Goal: Task Accomplishment & Management: Use online tool/utility

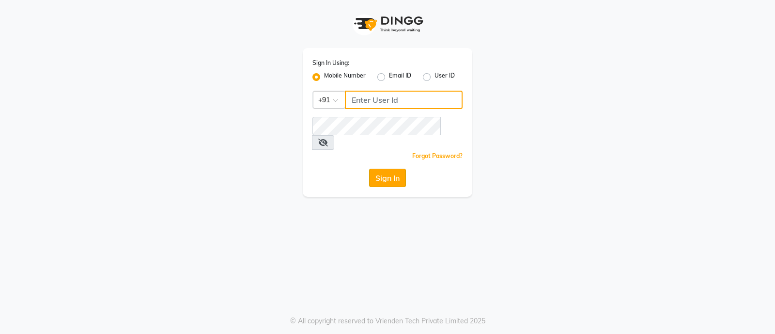
type input "7470344169"
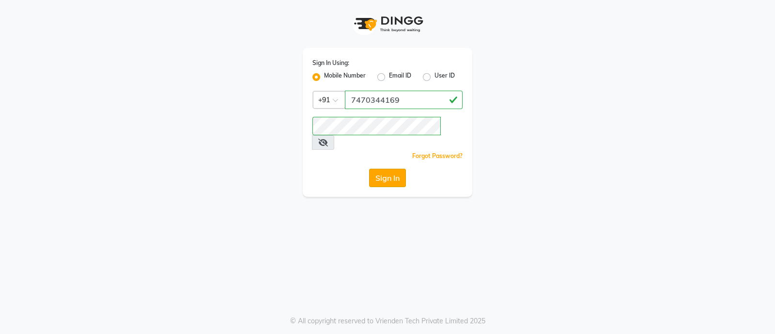
click at [391, 170] on button "Sign In" at bounding box center [387, 178] width 37 height 18
click at [391, 170] on div "Sign In" at bounding box center [387, 178] width 150 height 18
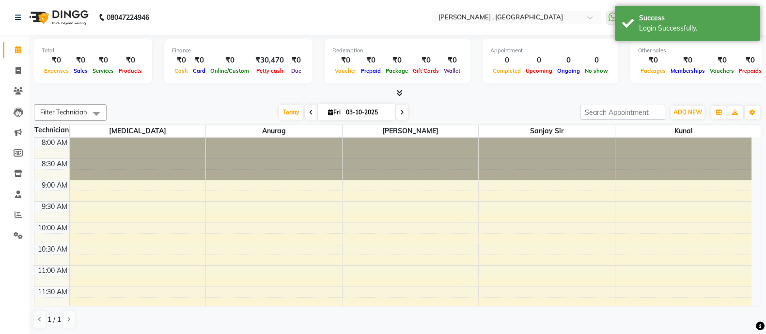
click at [27, 68] on li "Invoice" at bounding box center [14, 71] width 29 height 21
click at [19, 67] on icon at bounding box center [17, 70] width 5 height 7
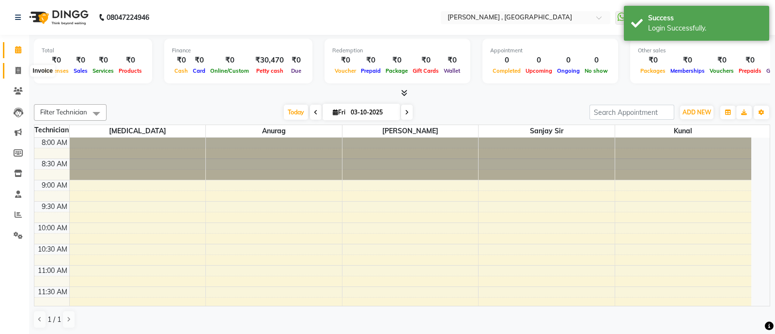
select select "6445"
select select "service"
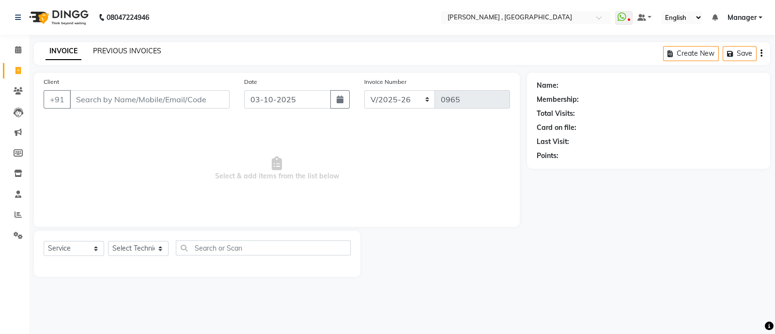
click at [104, 47] on link "PREVIOUS INVOICES" at bounding box center [127, 50] width 68 height 9
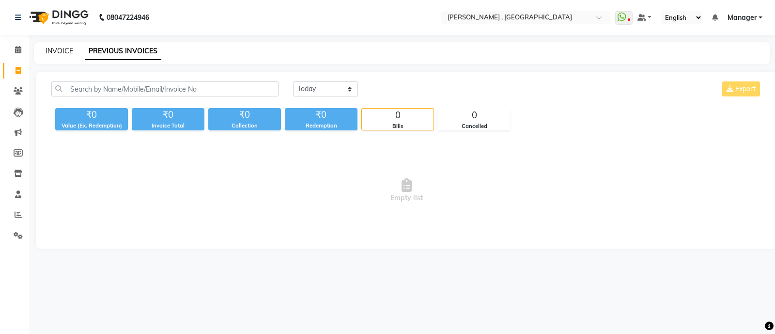
click at [63, 49] on link "INVOICE" at bounding box center [60, 50] width 28 height 9
select select "6445"
select select "service"
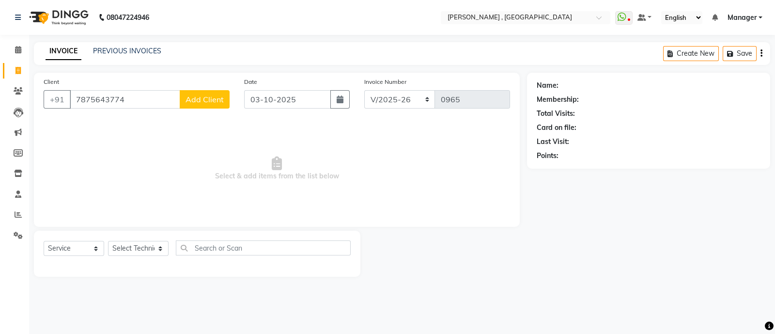
type input "7875643774"
click at [191, 94] on span "Add Client" at bounding box center [204, 99] width 38 height 10
select select "21"
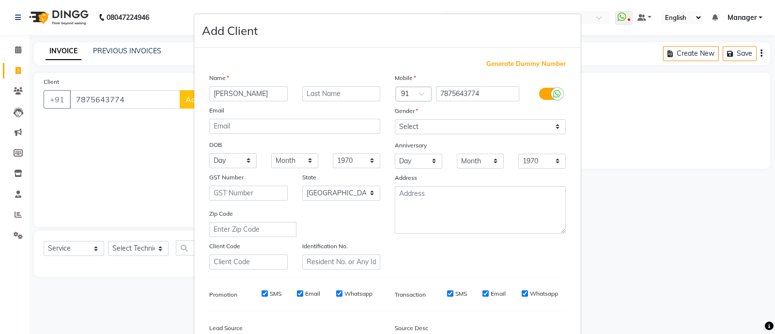
type input "[PERSON_NAME]"
click at [402, 121] on select "Select [DEMOGRAPHIC_DATA] [DEMOGRAPHIC_DATA] Other Prefer Not To Say" at bounding box center [480, 126] width 171 height 15
select select "[DEMOGRAPHIC_DATA]"
click at [395, 120] on select "Select [DEMOGRAPHIC_DATA] [DEMOGRAPHIC_DATA] Other Prefer Not To Say" at bounding box center [480, 126] width 171 height 15
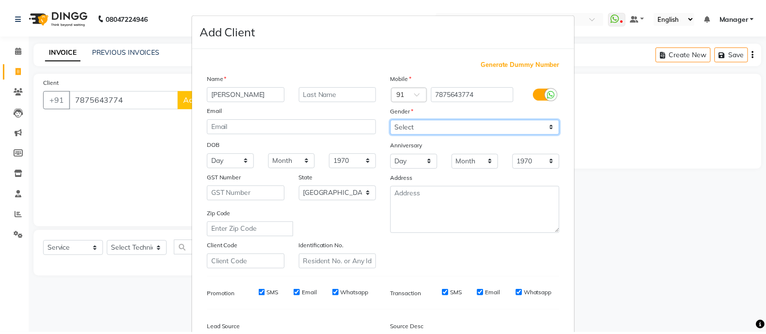
scroll to position [118, 0]
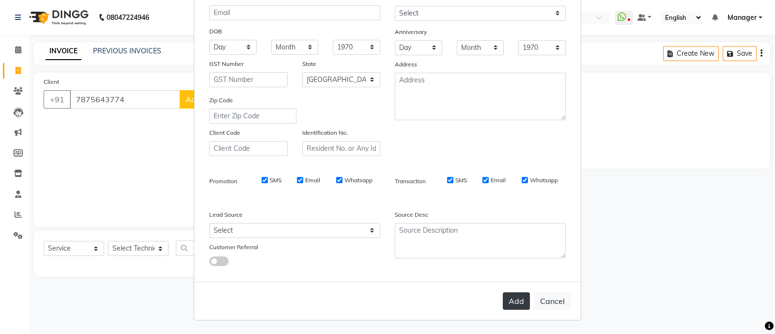
click at [516, 296] on button "Add" at bounding box center [516, 300] width 27 height 17
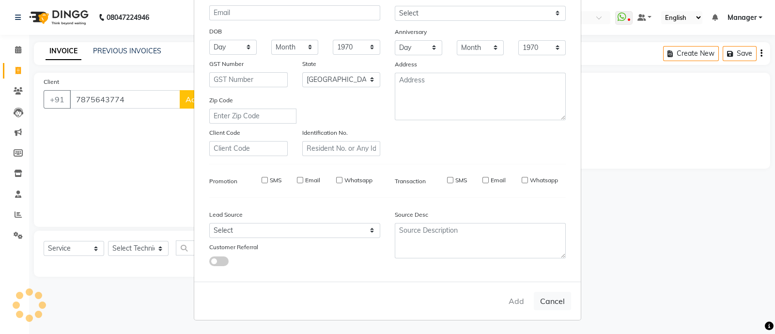
type input "78******74"
select select
select select "null"
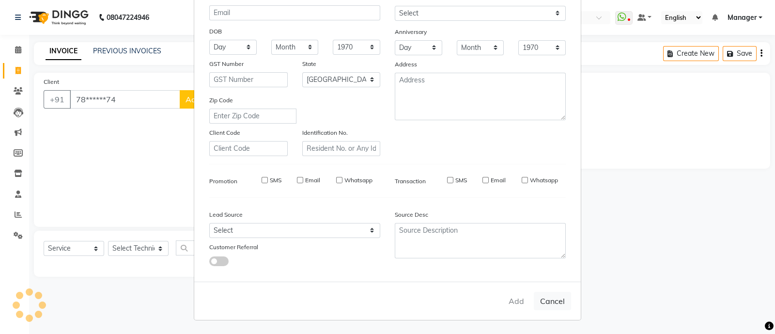
select select
checkbox input "false"
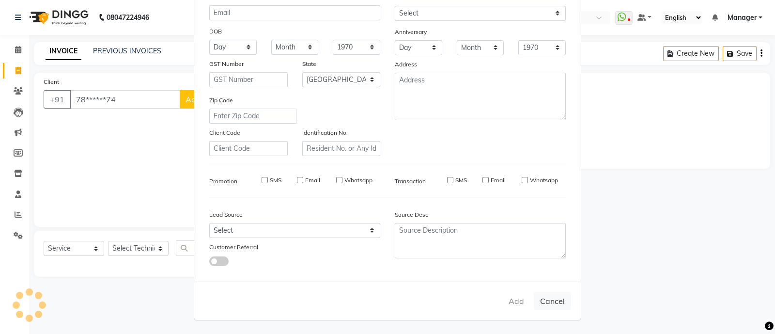
checkbox input "false"
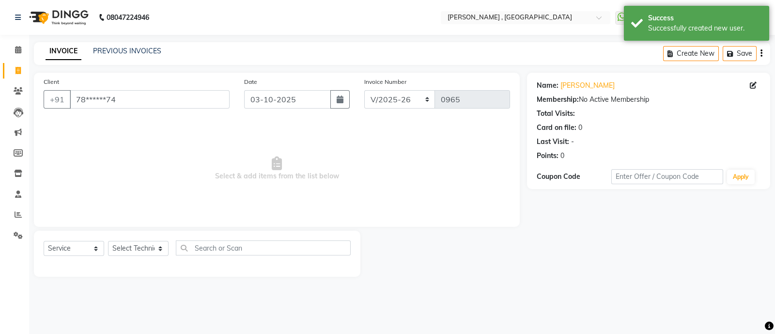
click at [137, 240] on div "Select Service Product Membership Package Voucher Prepaid Gift Card Select Tech…" at bounding box center [197, 251] width 307 height 23
click at [140, 251] on select "Select Technician [PERSON_NAME] Manager [MEDICAL_DATA] [PERSON_NAME] sir [PERSO…" at bounding box center [138, 248] width 61 height 15
select select "48910"
click at [108, 241] on select "Select Technician [PERSON_NAME] Manager [MEDICAL_DATA] [PERSON_NAME] sir [PERSO…" at bounding box center [138, 248] width 61 height 15
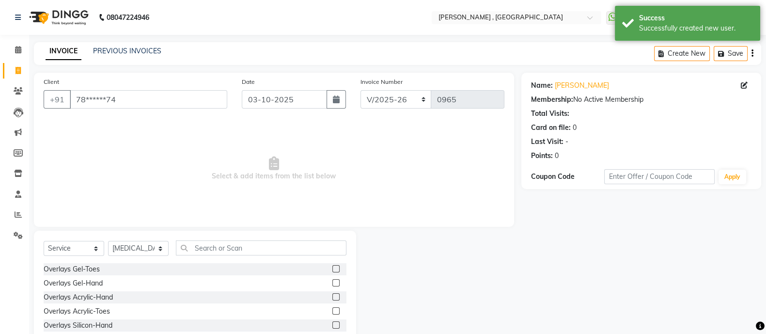
click at [129, 202] on span "Select & add items from the list below" at bounding box center [274, 168] width 461 height 97
click at [215, 246] on input "text" at bounding box center [261, 247] width 170 height 15
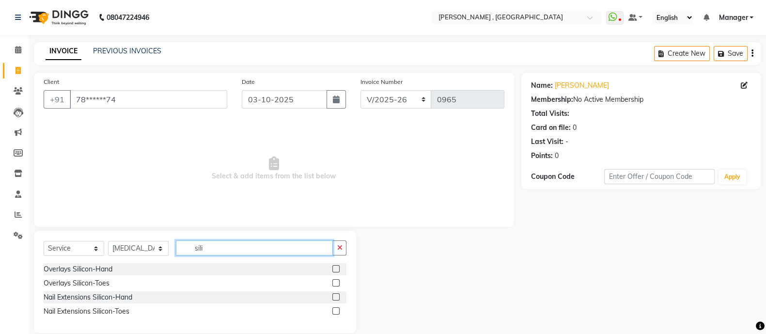
type input "sili"
click at [338, 282] on label at bounding box center [335, 282] width 7 height 7
click at [338, 282] on input "checkbox" at bounding box center [335, 283] width 6 height 6
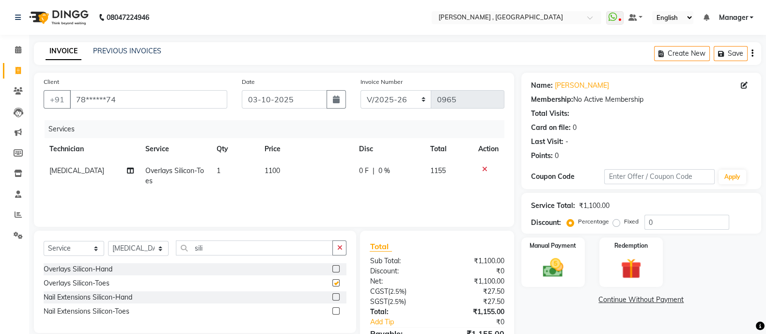
checkbox input "false"
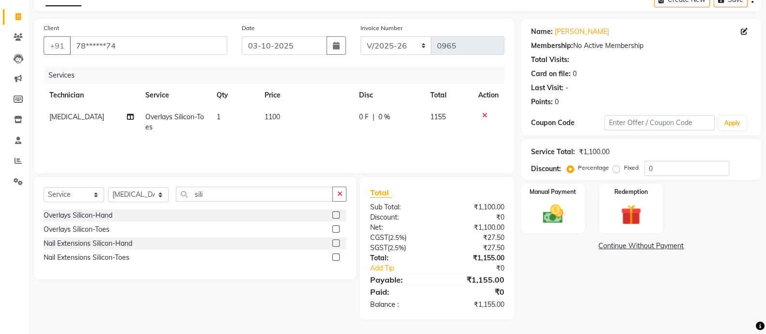
click at [624, 168] on label "Fixed" at bounding box center [631, 167] width 15 height 9
click at [614, 168] on input "Fixed" at bounding box center [617, 167] width 7 height 7
radio input "true"
click at [701, 163] on input "0" at bounding box center [686, 168] width 85 height 15
type input "5"
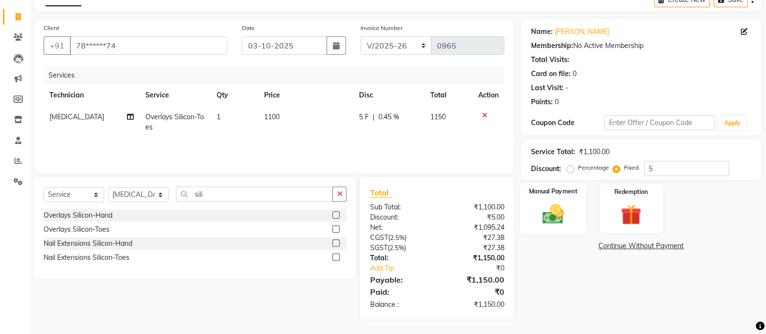
click at [583, 201] on div "Manual Payment" at bounding box center [553, 208] width 66 height 51
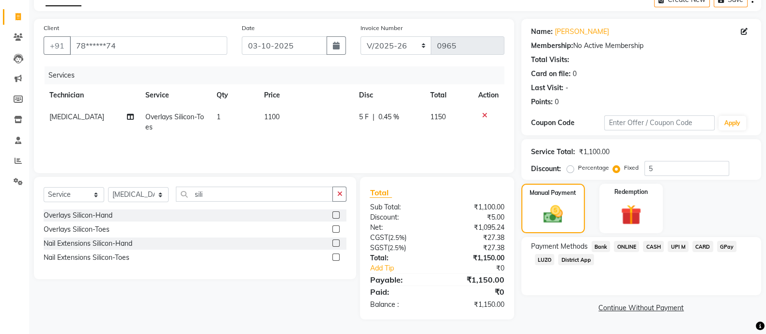
click at [652, 244] on span "CASH" at bounding box center [653, 246] width 21 height 11
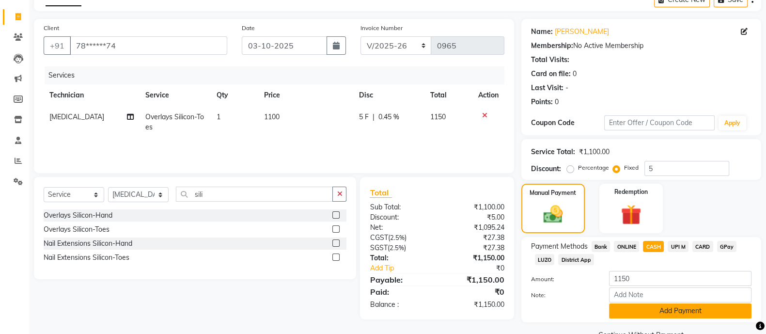
click at [653, 309] on button "Add Payment" at bounding box center [680, 310] width 142 height 15
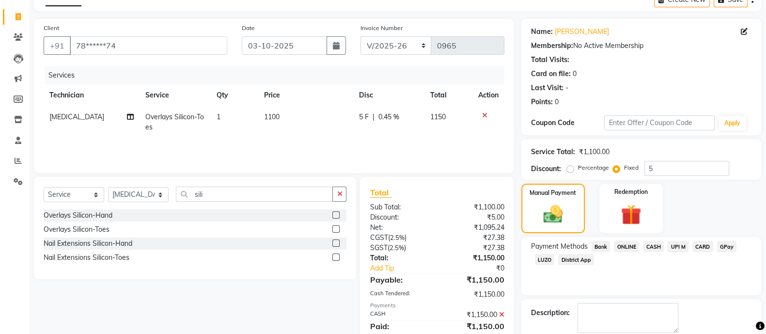
scroll to position [104, 0]
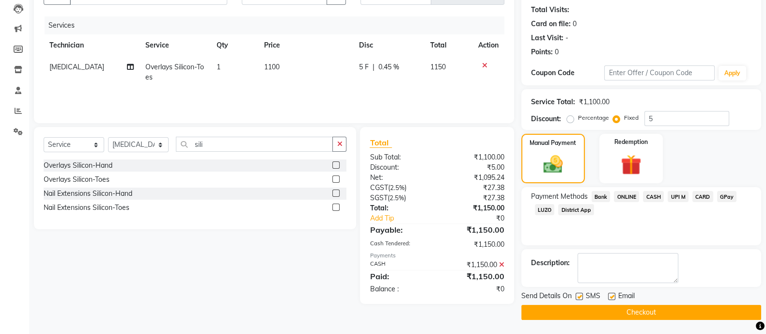
click at [653, 309] on button "Checkout" at bounding box center [641, 312] width 240 height 15
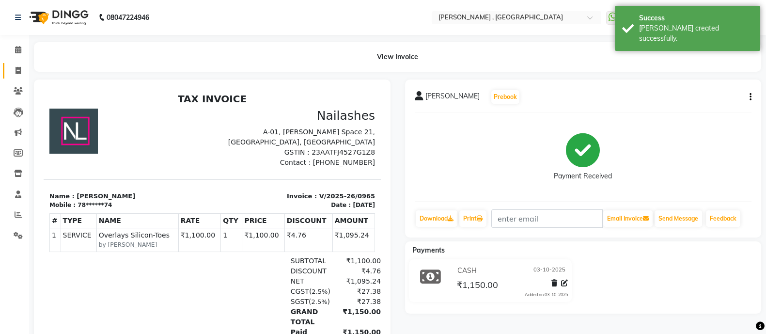
click at [22, 70] on span at bounding box center [18, 70] width 17 height 11
select select "service"
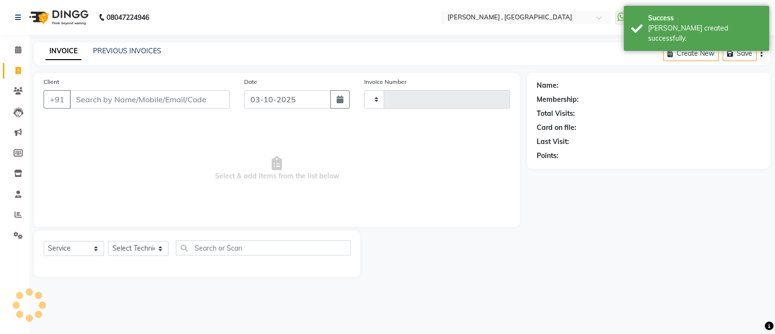
type input "0966"
select select "6445"
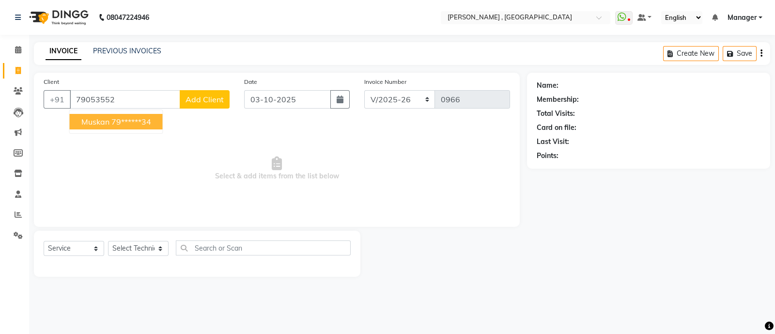
click at [106, 120] on span "muskan" at bounding box center [95, 122] width 28 height 10
type input "79******34"
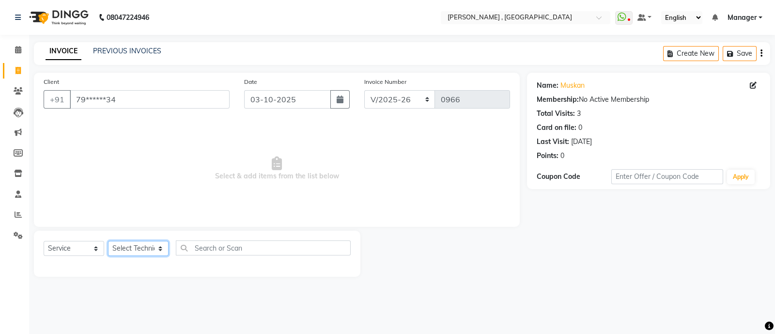
click at [140, 247] on select "Select Technician [PERSON_NAME] Manager [MEDICAL_DATA] [PERSON_NAME] sir [PERSO…" at bounding box center [138, 248] width 61 height 15
select select "48912"
click at [108, 241] on select "Select Technician [PERSON_NAME] Manager [MEDICAL_DATA] [PERSON_NAME] sir [PERSO…" at bounding box center [138, 248] width 61 height 15
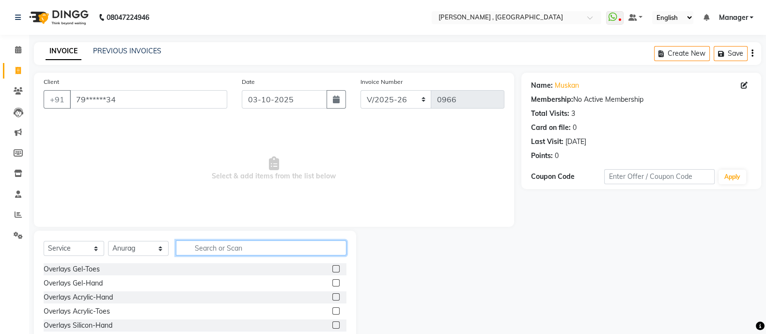
click at [213, 246] on input "text" at bounding box center [261, 247] width 170 height 15
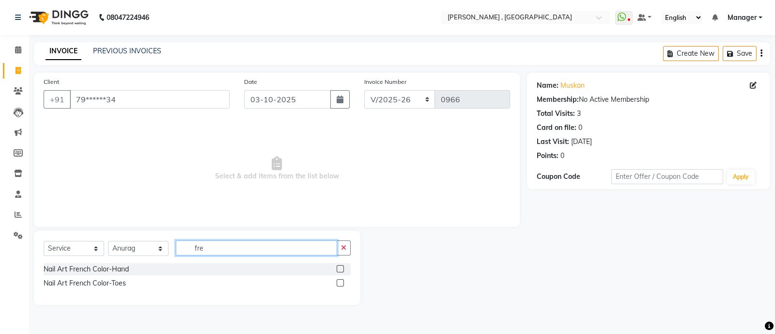
type input "fre"
click at [342, 267] on label at bounding box center [340, 268] width 7 height 7
click at [342, 267] on input "checkbox" at bounding box center [340, 269] width 6 height 6
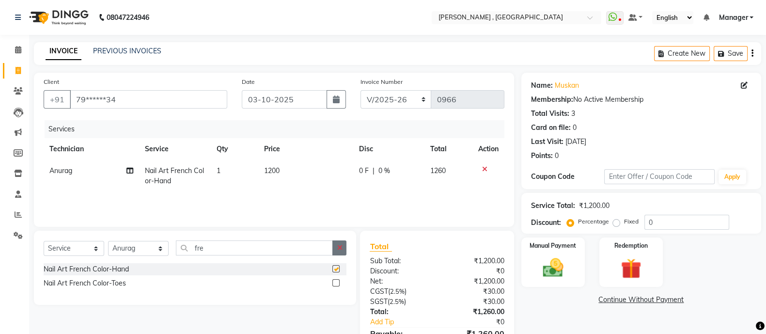
checkbox input "false"
click at [346, 242] on button "button" at bounding box center [339, 247] width 14 height 15
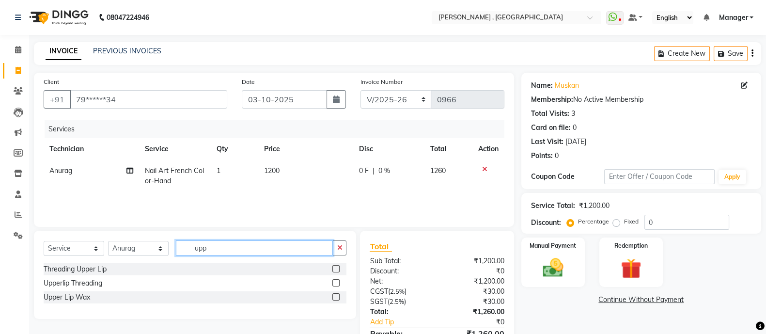
type input "upp"
click at [333, 265] on label at bounding box center [335, 268] width 7 height 7
click at [333, 266] on input "checkbox" at bounding box center [335, 269] width 6 height 6
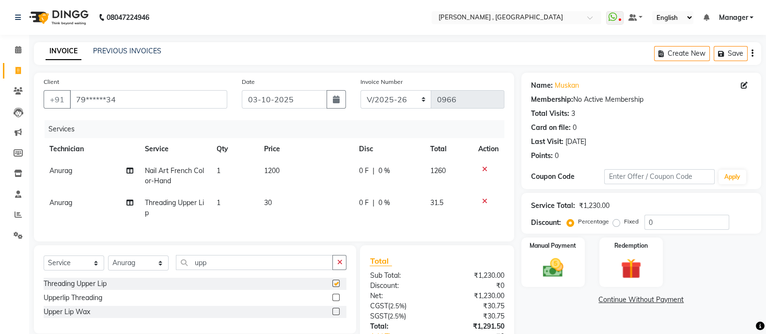
checkbox input "false"
click at [84, 204] on td "Anurag" at bounding box center [91, 208] width 95 height 32
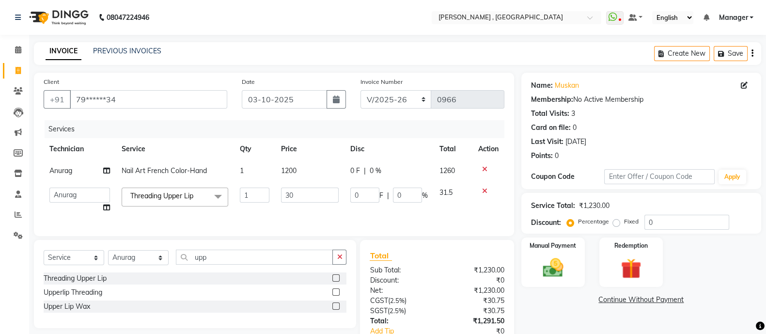
click at [84, 204] on td "[PERSON_NAME] Manager [MEDICAL_DATA] [PERSON_NAME] sir [PERSON_NAME]" at bounding box center [80, 200] width 72 height 37
click at [85, 199] on select "[PERSON_NAME] Manager [MEDICAL_DATA] [PERSON_NAME] sir [PERSON_NAME]" at bounding box center [79, 194] width 61 height 15
select select "48913"
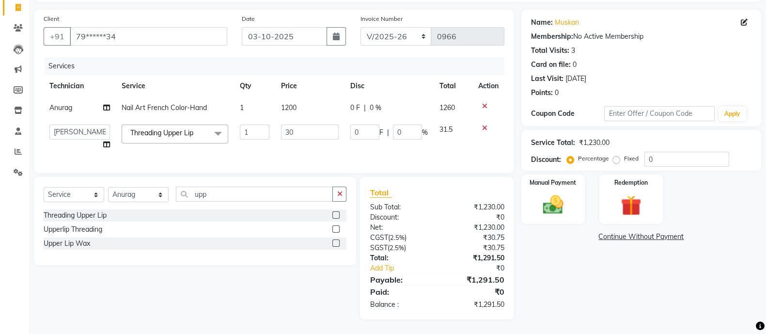
click at [624, 154] on label "Fixed" at bounding box center [631, 158] width 15 height 9
click at [614, 155] on input "Fixed" at bounding box center [617, 158] width 7 height 7
radio input "true"
click at [659, 152] on input "0" at bounding box center [686, 159] width 85 height 15
type input "2"
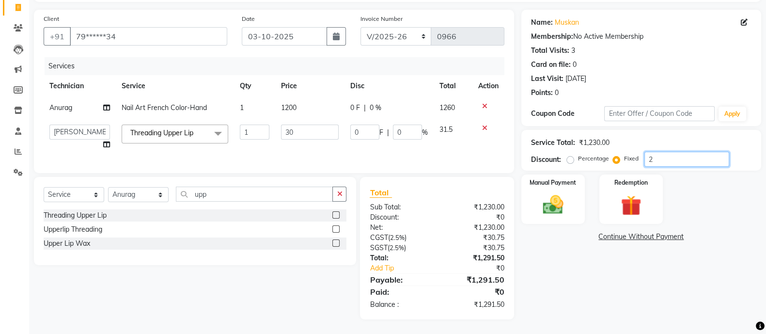
type input "0.05"
type input "0.17"
type input "22"
type input "0.54"
type input "1.8"
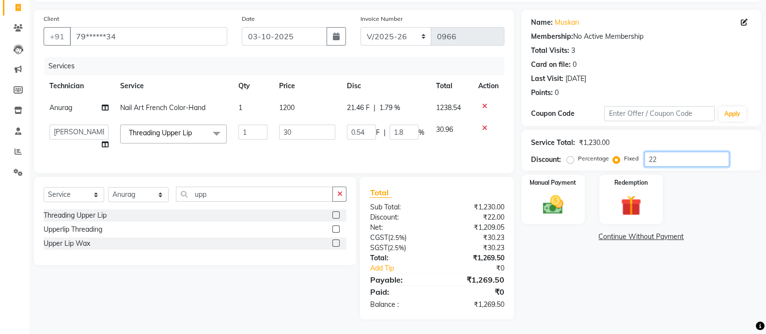
type input "221"
type input "5.39"
type input "17.97"
type input "221"
click at [577, 173] on div "Manual Payment" at bounding box center [553, 198] width 66 height 51
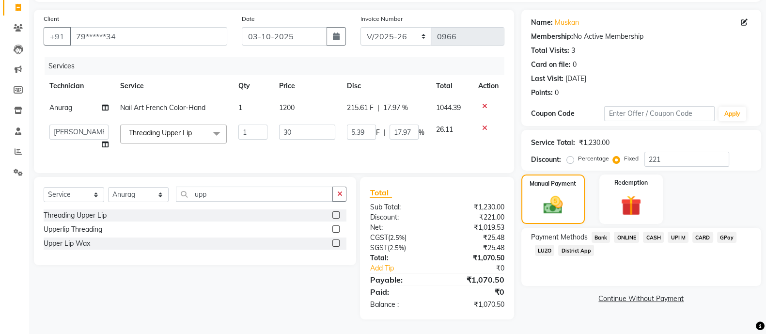
click at [623, 231] on span "ONLINE" at bounding box center [626, 236] width 25 height 11
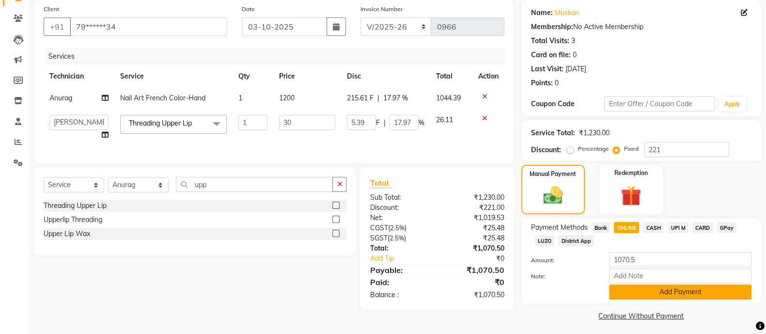
click at [638, 289] on button "Add Payment" at bounding box center [680, 291] width 142 height 15
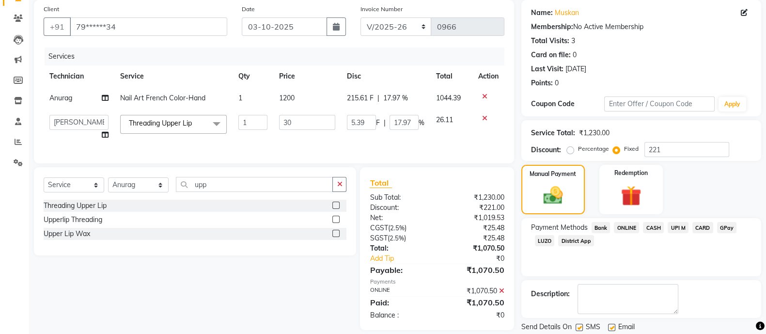
scroll to position [104, 0]
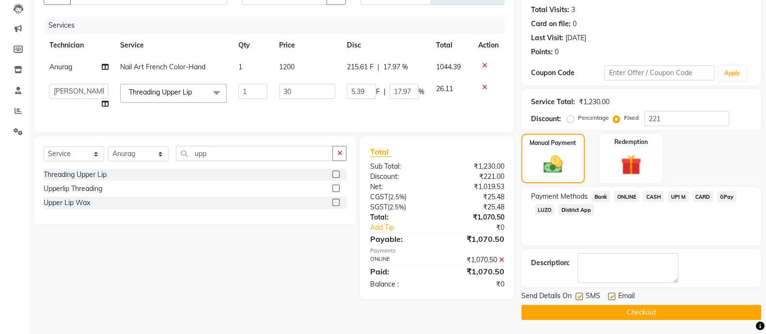
click at [641, 307] on button "Checkout" at bounding box center [641, 312] width 240 height 15
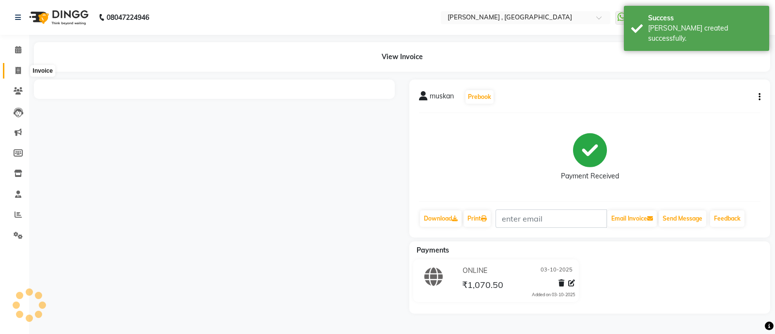
click at [19, 65] on span at bounding box center [18, 70] width 17 height 11
select select "service"
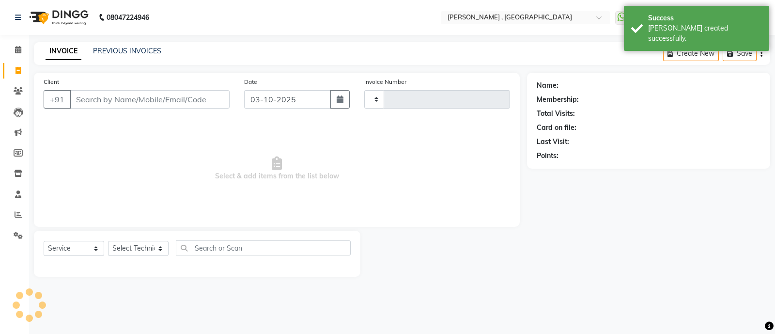
type input "0967"
select select "6445"
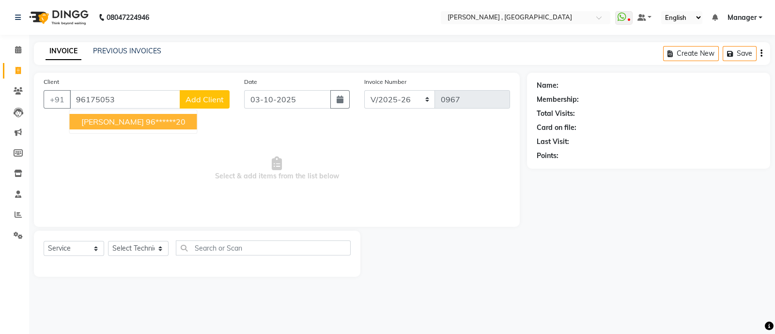
click at [106, 120] on span "[PERSON_NAME]" at bounding box center [112, 122] width 62 height 10
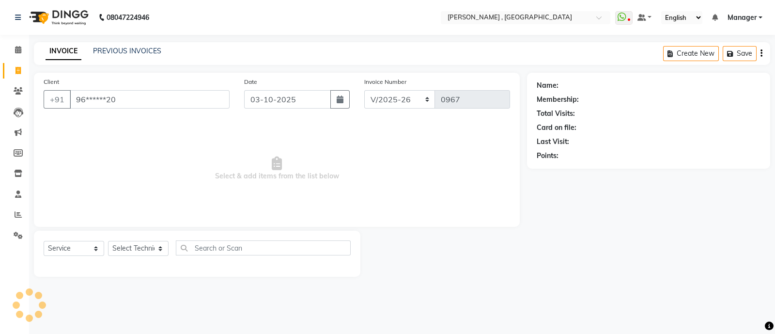
type input "96******20"
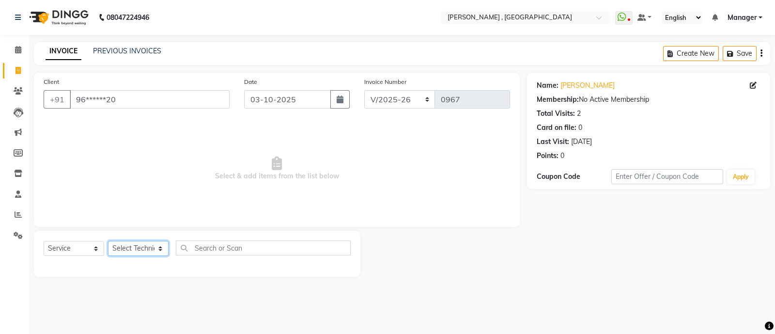
click at [132, 246] on select "Select Technician [PERSON_NAME] Manager [MEDICAL_DATA] [PERSON_NAME] sir [PERSO…" at bounding box center [138, 248] width 61 height 15
select select "48912"
click at [108, 241] on select "Select Technician [PERSON_NAME] Manager [MEDICAL_DATA] [PERSON_NAME] sir [PERSO…" at bounding box center [138, 248] width 61 height 15
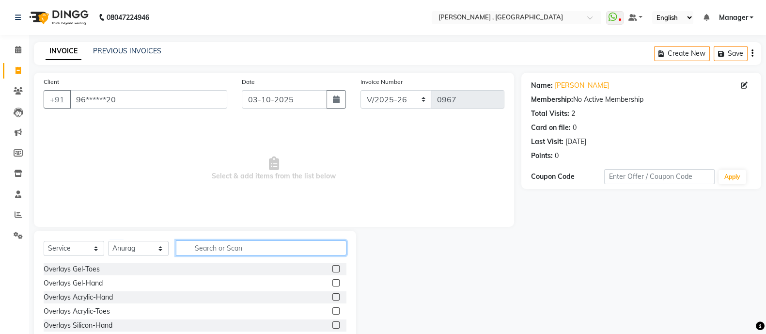
click at [211, 243] on input "text" at bounding box center [261, 247] width 170 height 15
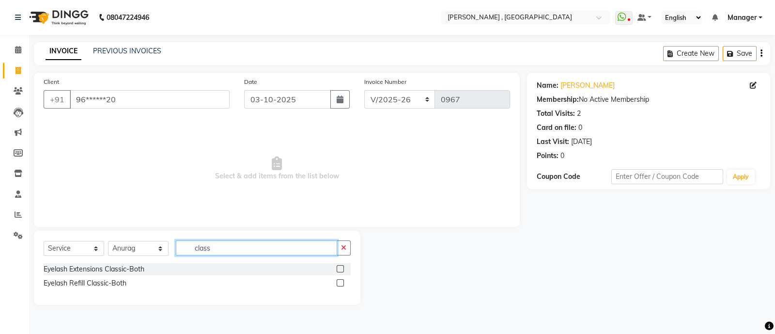
type input "class"
click at [341, 269] on label at bounding box center [340, 268] width 7 height 7
click at [341, 269] on input "checkbox" at bounding box center [340, 269] width 6 height 6
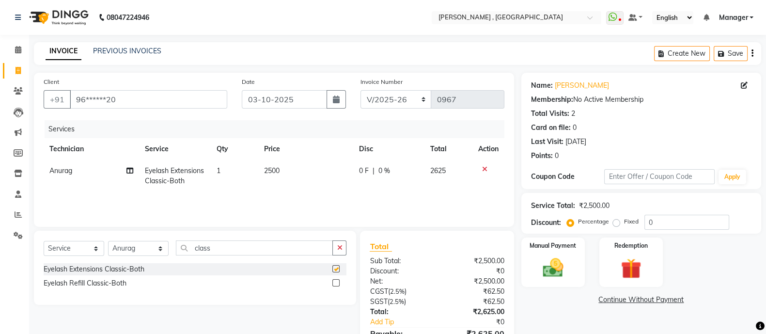
checkbox input "false"
click at [346, 246] on button "button" at bounding box center [339, 247] width 14 height 15
type input "fre"
click at [334, 267] on label at bounding box center [335, 268] width 7 height 7
click at [334, 267] on input "checkbox" at bounding box center [335, 269] width 6 height 6
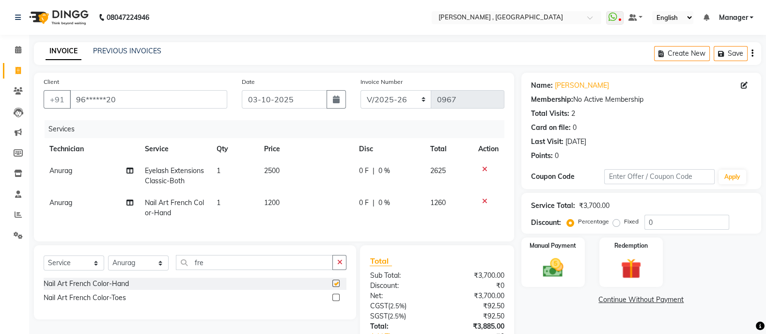
checkbox input "false"
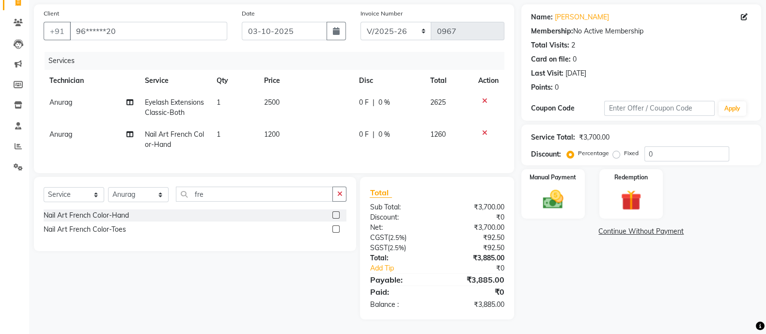
click at [624, 149] on label "Fixed" at bounding box center [631, 153] width 15 height 9
click at [616, 150] on input "Fixed" at bounding box center [617, 153] width 7 height 7
radio input "true"
click at [657, 146] on input "0" at bounding box center [686, 153] width 85 height 15
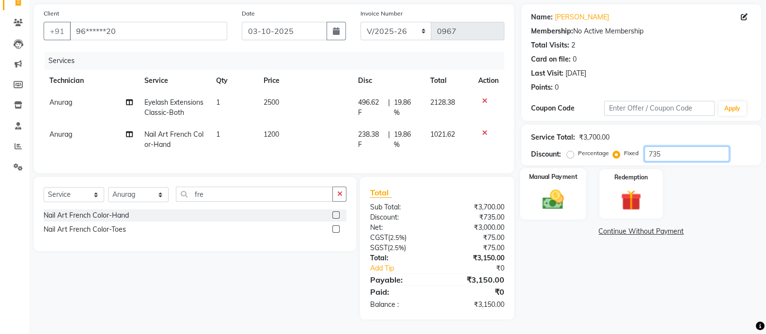
type input "735"
click at [557, 187] on img at bounding box center [553, 199] width 34 height 24
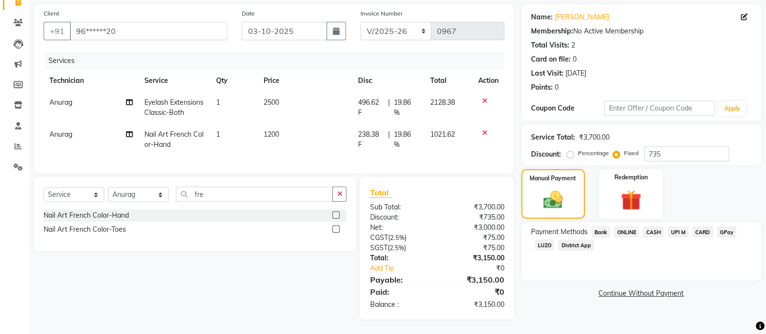
click at [626, 222] on div "Payment Methods Bank ONLINE CASH UPI M CARD GPay LUZO District App" at bounding box center [641, 251] width 240 height 58
click at [627, 226] on span "ONLINE" at bounding box center [626, 231] width 25 height 11
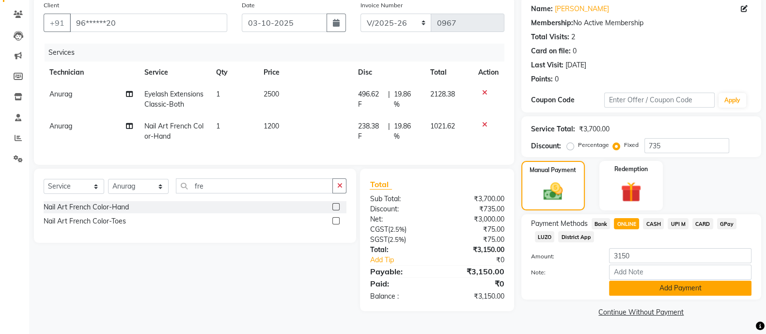
click at [669, 283] on button "Add Payment" at bounding box center [680, 287] width 142 height 15
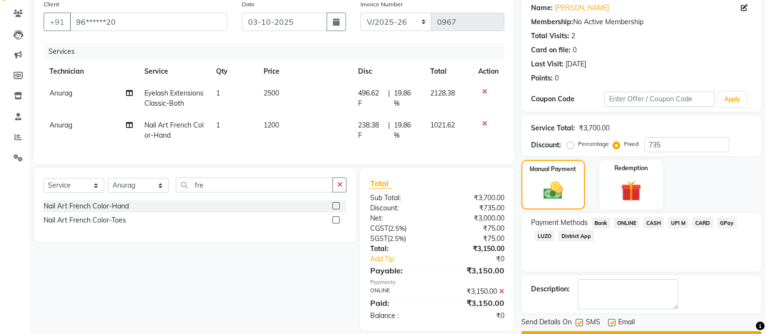
scroll to position [104, 0]
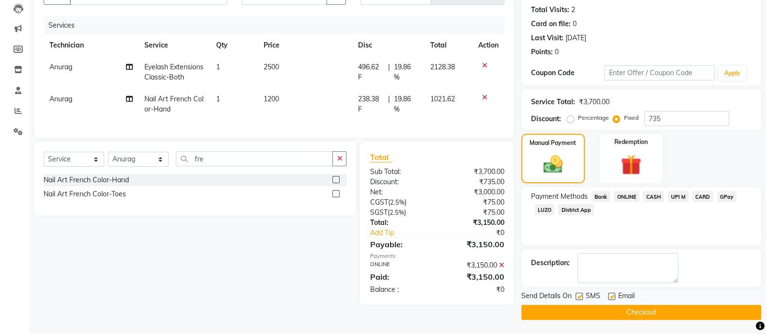
click at [681, 309] on button "Checkout" at bounding box center [641, 312] width 240 height 15
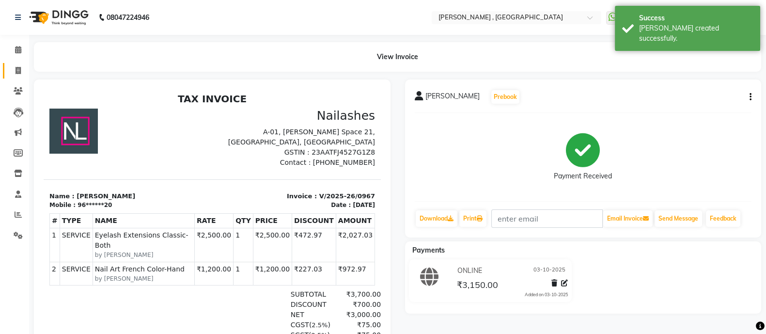
click at [24, 67] on span at bounding box center [18, 70] width 17 height 11
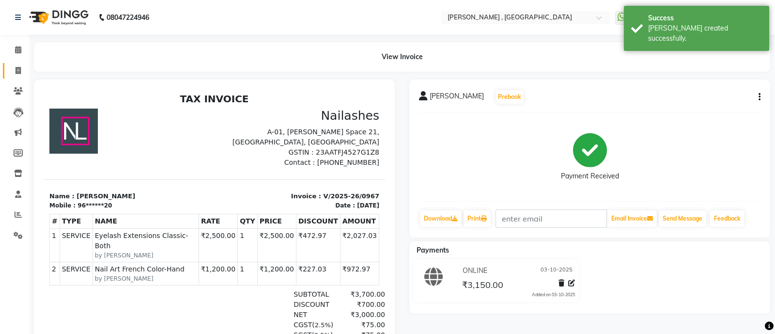
select select "6445"
select select "service"
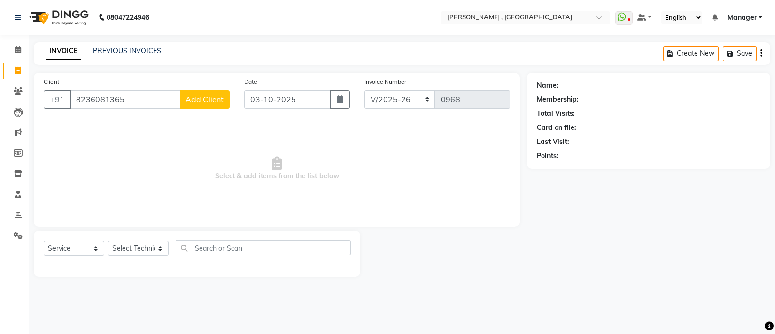
type input "8236081365"
click at [223, 90] on button "Add Client" at bounding box center [205, 99] width 50 height 18
select select "21"
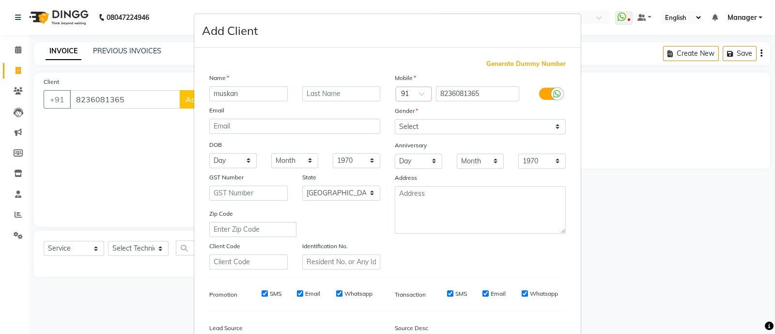
type input "muskan"
click at [395, 122] on select "Select [DEMOGRAPHIC_DATA] [DEMOGRAPHIC_DATA] Other Prefer Not To Say" at bounding box center [480, 126] width 171 height 15
select select "[DEMOGRAPHIC_DATA]"
click at [395, 120] on select "Select [DEMOGRAPHIC_DATA] [DEMOGRAPHIC_DATA] Other Prefer Not To Say" at bounding box center [480, 126] width 171 height 15
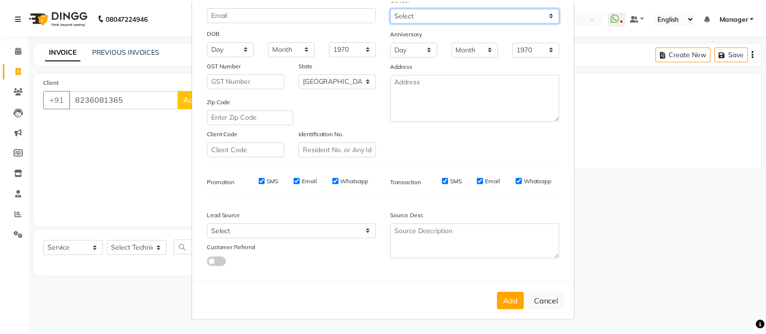
scroll to position [118, 0]
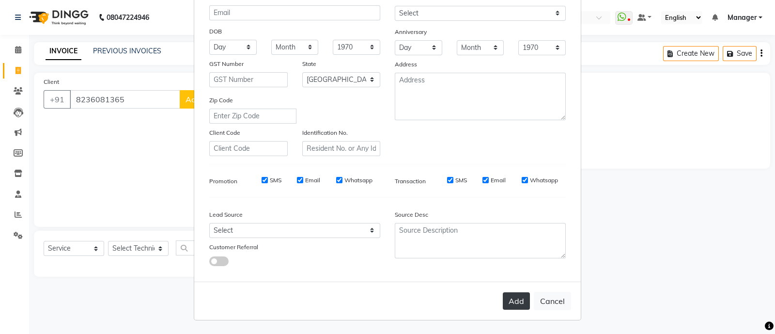
click at [521, 292] on button "Add" at bounding box center [516, 300] width 27 height 17
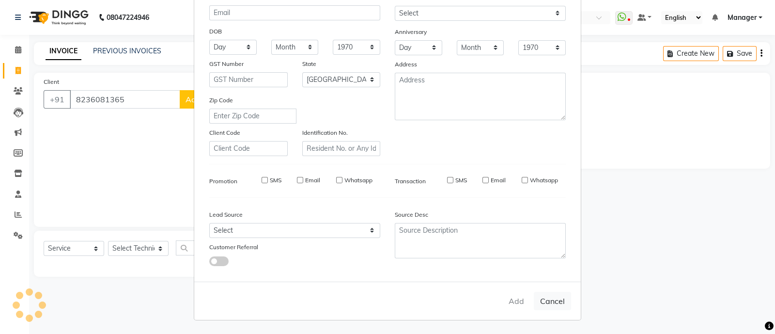
type input "82******65"
select select
select select "null"
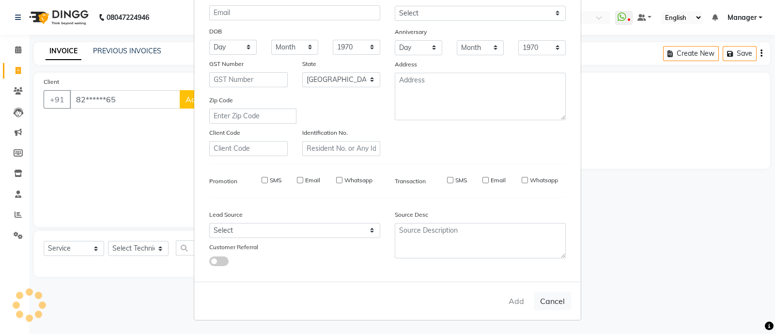
select select
checkbox input "false"
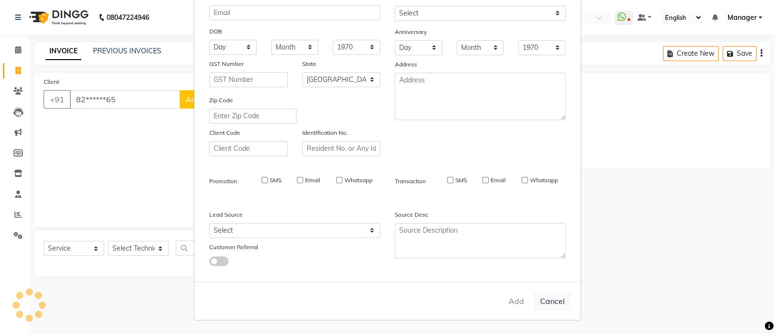
checkbox input "false"
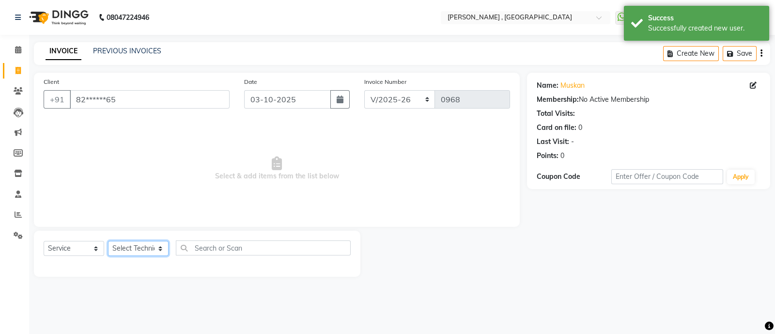
click at [162, 246] on select "Select Technician [PERSON_NAME] Manager [MEDICAL_DATA] [PERSON_NAME] sir [PERSO…" at bounding box center [138, 248] width 61 height 15
select select "48910"
click at [108, 241] on select "Select Technician [PERSON_NAME] Manager [MEDICAL_DATA] [PERSON_NAME] sir [PERSO…" at bounding box center [138, 248] width 61 height 15
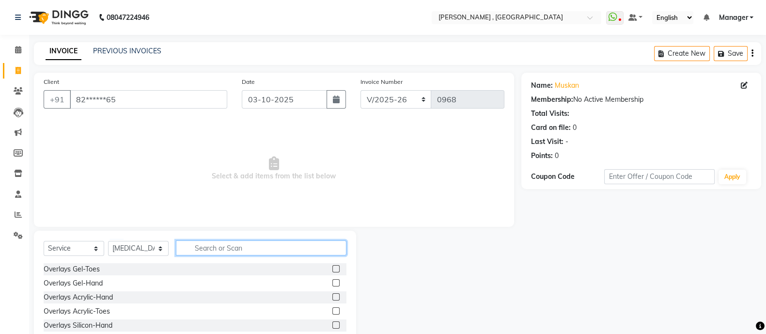
click at [230, 242] on input "text" at bounding box center [261, 247] width 170 height 15
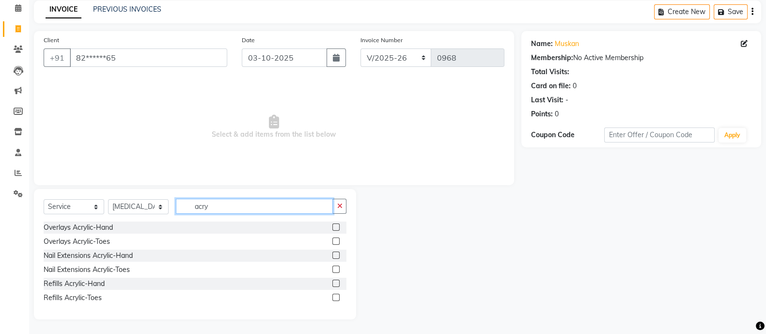
type input "acry"
click at [337, 259] on div at bounding box center [335, 256] width 6 height 10
click at [336, 253] on label at bounding box center [335, 254] width 7 height 7
click at [336, 253] on input "checkbox" at bounding box center [335, 255] width 6 height 6
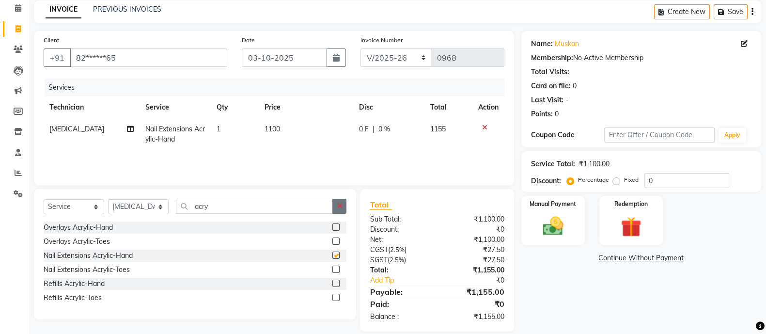
checkbox input "false"
click at [341, 204] on icon "button" at bounding box center [339, 205] width 5 height 7
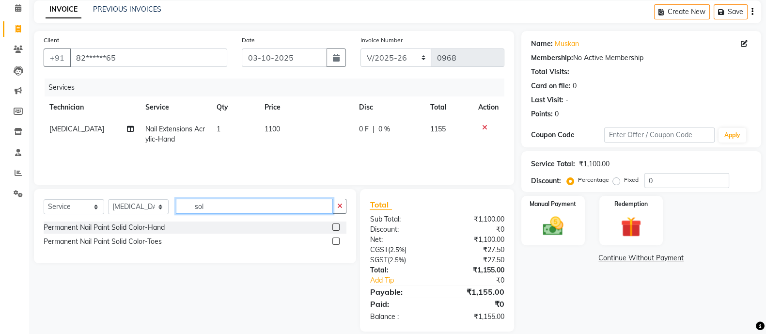
type input "sol"
click at [333, 225] on label at bounding box center [335, 226] width 7 height 7
click at [333, 225] on input "checkbox" at bounding box center [335, 227] width 6 height 6
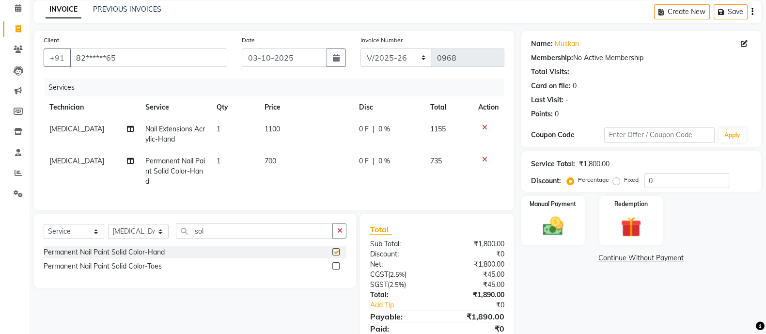
checkbox input "false"
click at [624, 179] on label "Fixed" at bounding box center [631, 179] width 15 height 9
click at [615, 179] on input "Fixed" at bounding box center [617, 179] width 7 height 7
radio input "true"
click at [710, 170] on div "Service Total: ₹1,800.00 Discount: Percentage Fixed 0" at bounding box center [641, 171] width 220 height 33
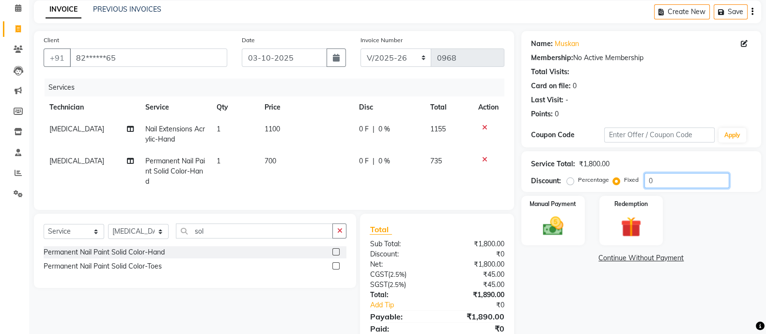
click at [705, 184] on input "0" at bounding box center [686, 180] width 85 height 15
type input "420"
click at [561, 216] on img at bounding box center [553, 226] width 34 height 24
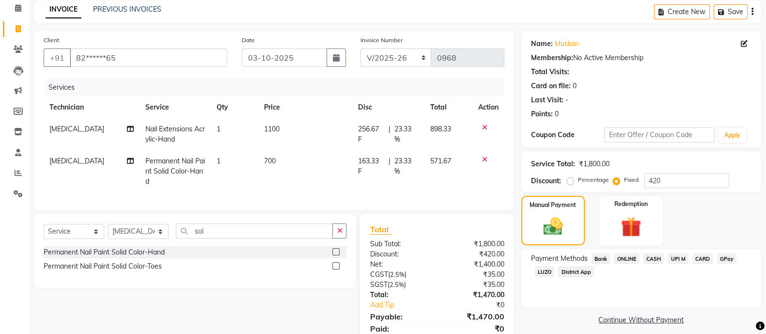
click at [655, 257] on span "CASH" at bounding box center [653, 258] width 21 height 11
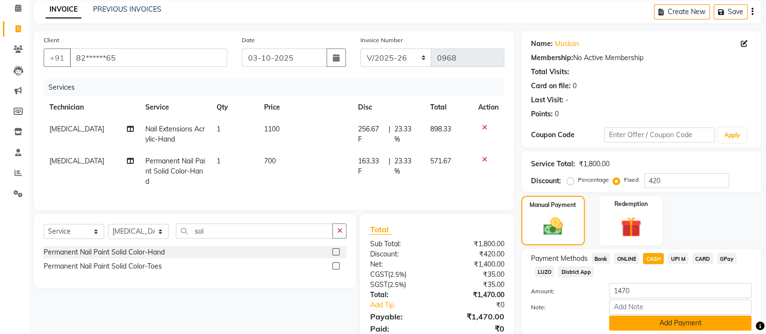
click at [671, 322] on button "Add Payment" at bounding box center [680, 322] width 142 height 15
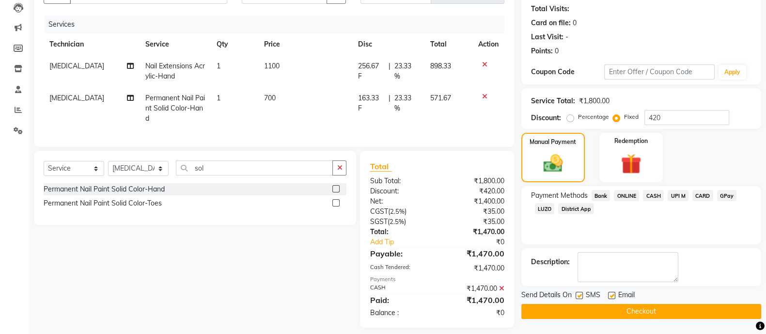
scroll to position [106, 0]
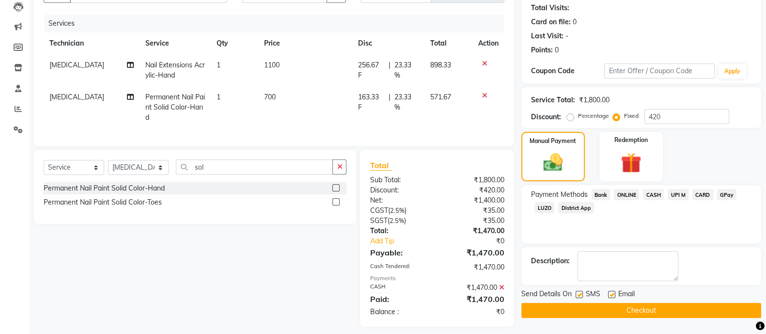
click at [666, 312] on button "Checkout" at bounding box center [641, 310] width 240 height 15
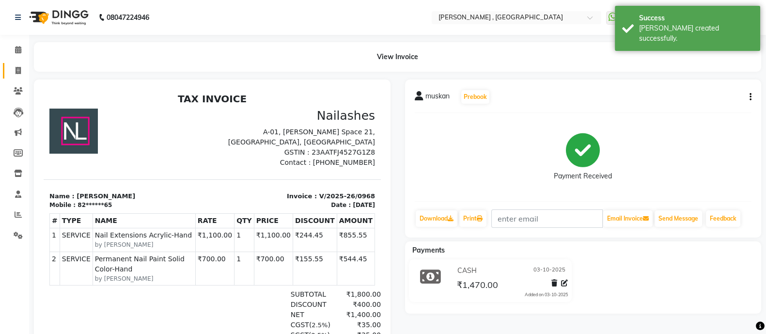
click at [20, 67] on icon at bounding box center [17, 70] width 5 height 7
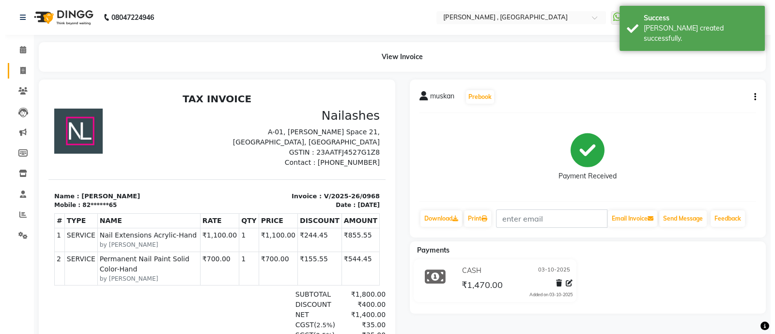
select select "6445"
select select "service"
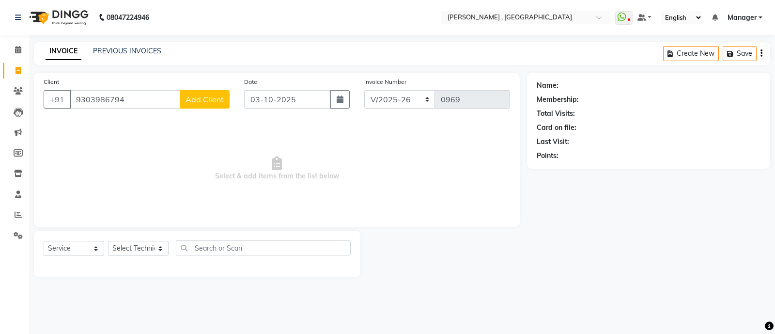
type input "9303986794"
click at [200, 95] on span "Add Client" at bounding box center [204, 99] width 38 height 10
select select "21"
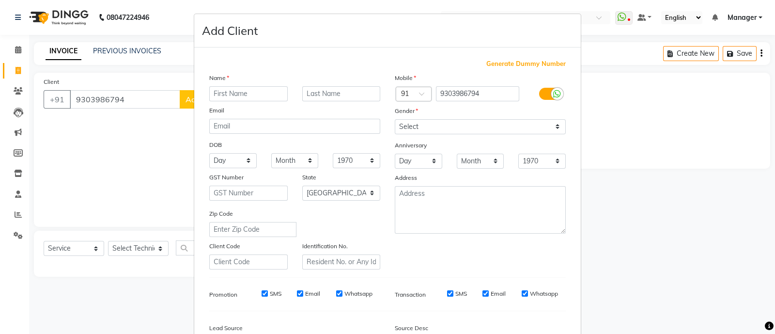
click at [219, 92] on input "text" at bounding box center [248, 93] width 78 height 15
type input "yogita"
click at [312, 90] on input "text" at bounding box center [341, 93] width 78 height 15
type input "[PERSON_NAME]"
click at [401, 129] on select "Select [DEMOGRAPHIC_DATA] [DEMOGRAPHIC_DATA] Other Prefer Not To Say" at bounding box center [480, 126] width 171 height 15
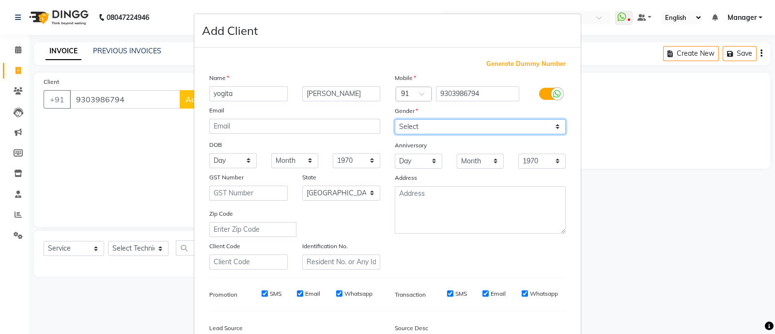
select select "[DEMOGRAPHIC_DATA]"
click at [395, 120] on select "Select [DEMOGRAPHIC_DATA] [DEMOGRAPHIC_DATA] Other Prefer Not To Say" at bounding box center [480, 126] width 171 height 15
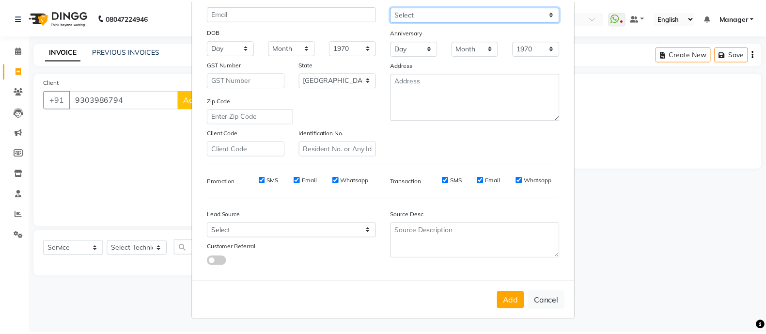
scroll to position [118, 0]
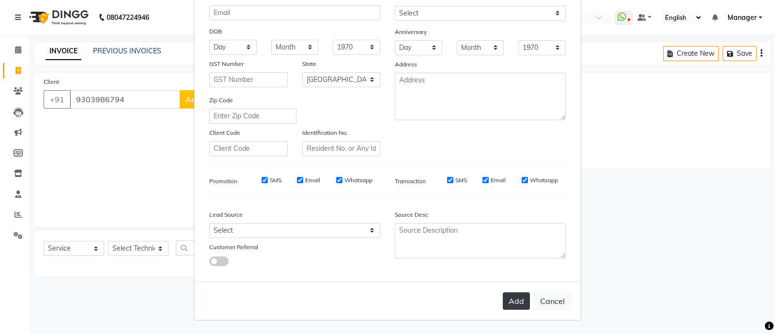
click at [504, 296] on button "Add" at bounding box center [516, 300] width 27 height 17
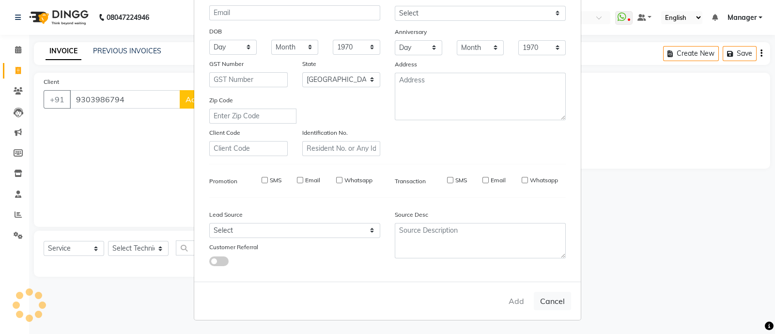
type input "93******94"
select select
select select "null"
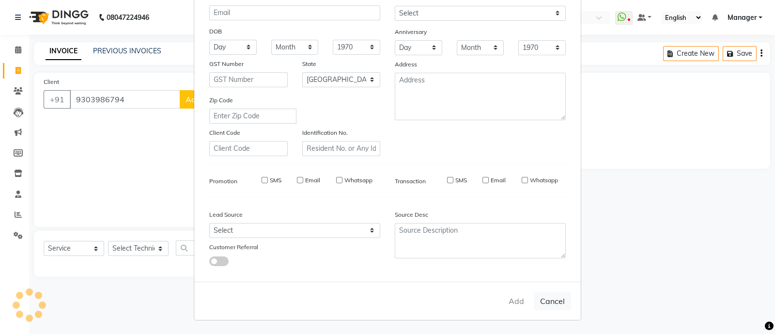
select select
checkbox input "false"
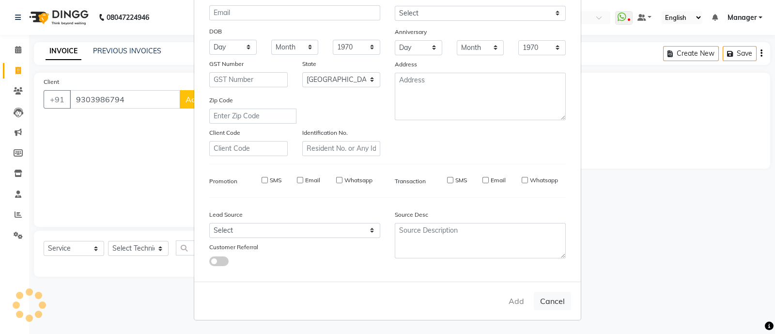
checkbox input "false"
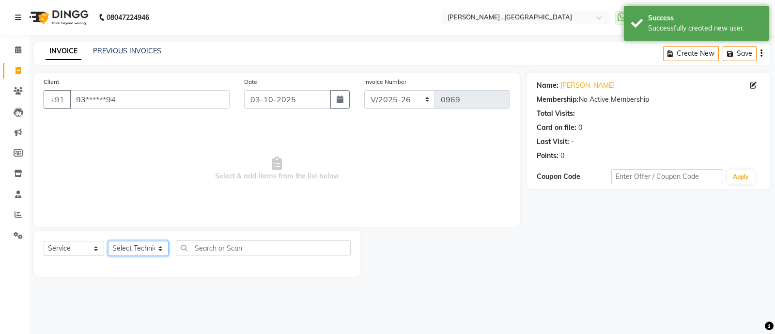
click at [149, 246] on select "Select Technician [PERSON_NAME] Manager [MEDICAL_DATA] [PERSON_NAME] sir [PERSO…" at bounding box center [138, 248] width 61 height 15
select select "83101"
click at [108, 241] on select "Select Technician [PERSON_NAME] Manager [MEDICAL_DATA] [PERSON_NAME] sir [PERSO…" at bounding box center [138, 248] width 61 height 15
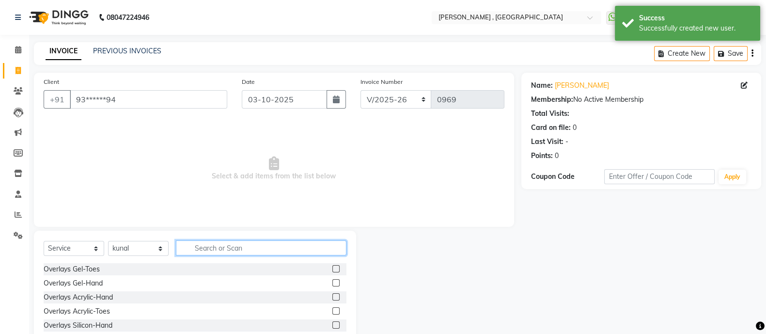
click at [213, 250] on input "text" at bounding box center [261, 247] width 170 height 15
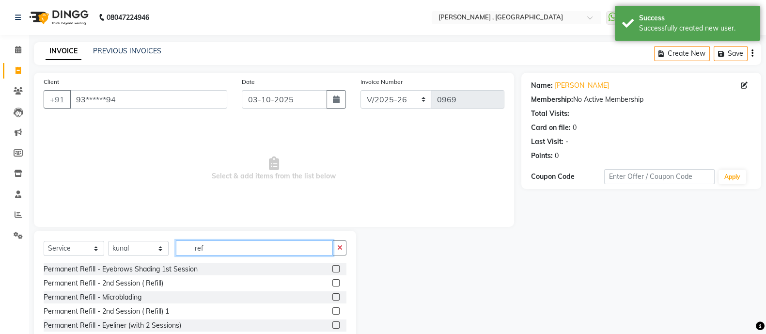
scroll to position [54, 0]
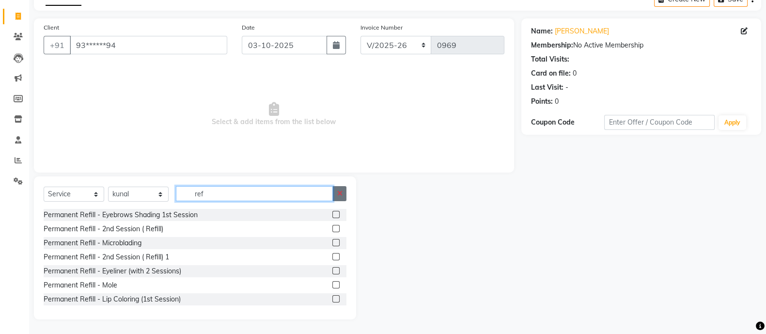
type input "ref"
click at [334, 200] on button "button" at bounding box center [339, 193] width 14 height 15
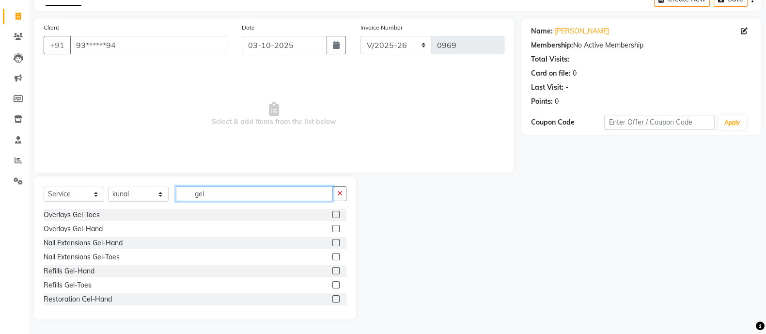
type input "gel"
click at [332, 269] on label at bounding box center [335, 270] width 7 height 7
click at [332, 269] on input "checkbox" at bounding box center [335, 271] width 6 height 6
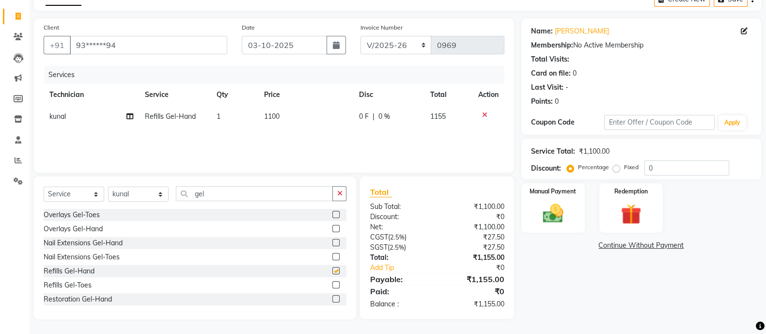
checkbox input "false"
click at [345, 186] on button "button" at bounding box center [339, 193] width 14 height 15
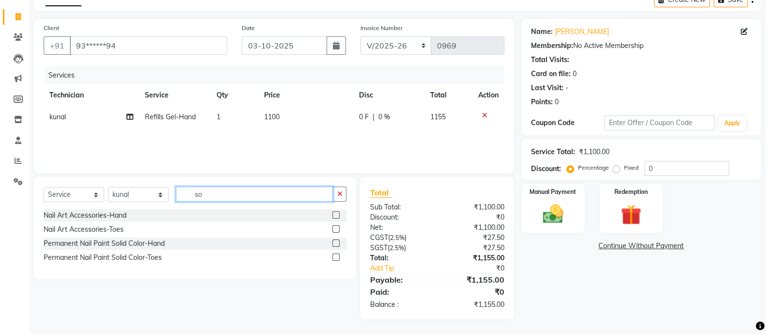
scroll to position [54, 0]
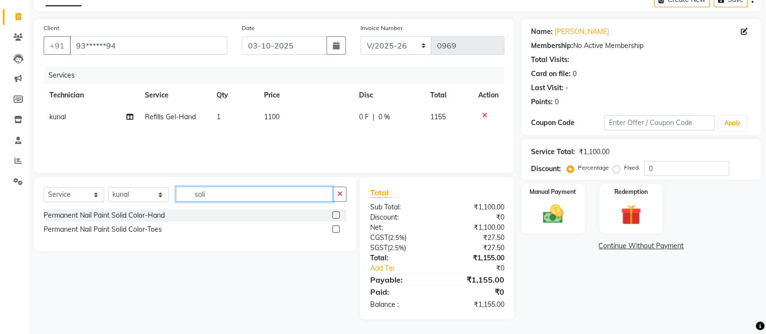
type input "soli"
click at [336, 215] on label at bounding box center [335, 214] width 7 height 7
click at [336, 215] on input "checkbox" at bounding box center [335, 215] width 6 height 6
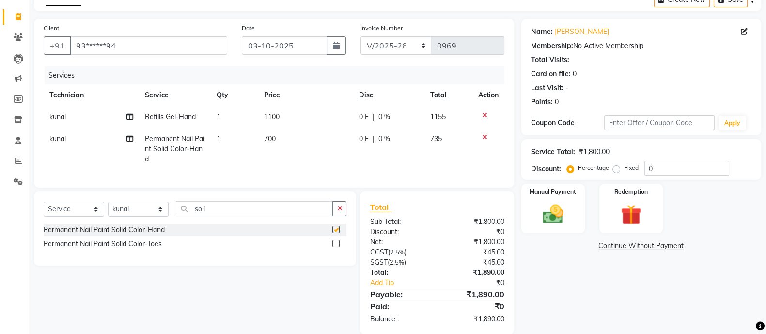
checkbox input "false"
click at [336, 215] on button "button" at bounding box center [339, 208] width 14 height 15
type input "soli"
click at [335, 247] on label at bounding box center [335, 243] width 7 height 7
click at [335, 247] on input "checkbox" at bounding box center [335, 244] width 6 height 6
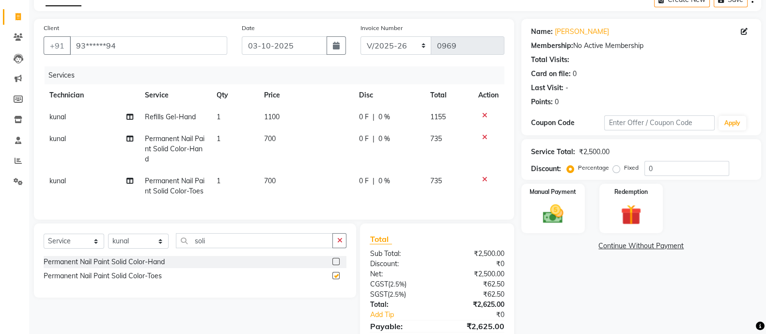
checkbox input "false"
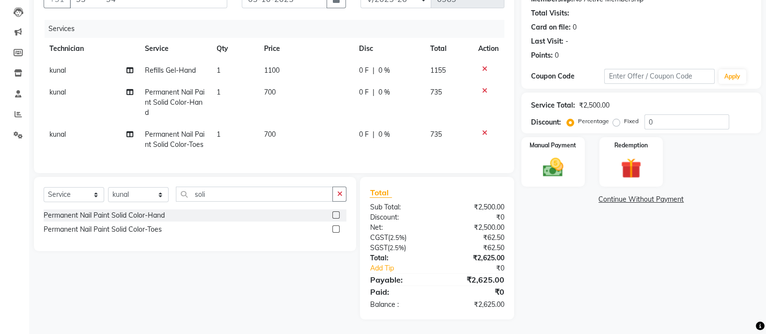
click at [614, 115] on div "Percentage Fixed" at bounding box center [606, 121] width 76 height 13
click at [624, 117] on label "Fixed" at bounding box center [631, 121] width 15 height 9
click at [614, 118] on input "Fixed" at bounding box center [617, 121] width 7 height 7
radio input "true"
click at [667, 114] on input "0" at bounding box center [686, 121] width 85 height 15
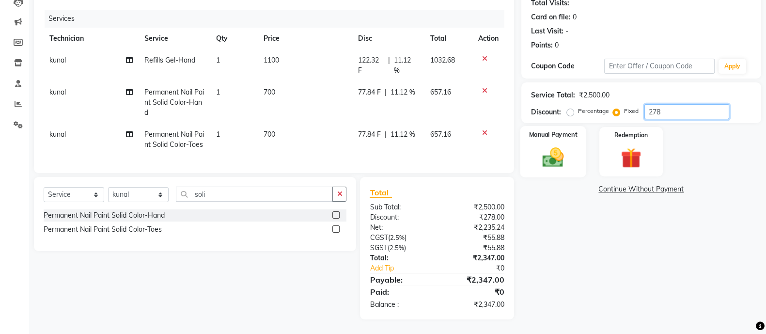
type input "278"
click at [573, 134] on div "Manual Payment" at bounding box center [553, 151] width 66 height 51
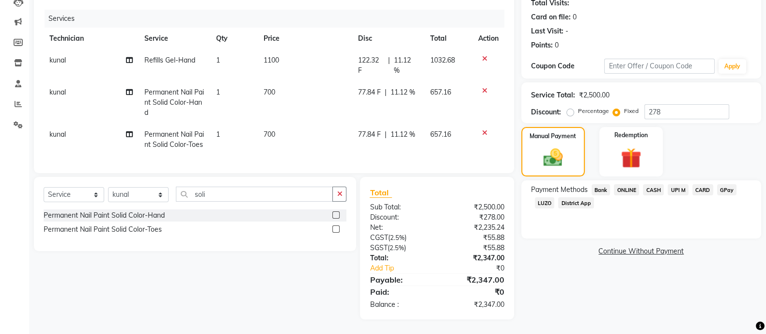
click at [628, 184] on span "ONLINE" at bounding box center [626, 189] width 25 height 11
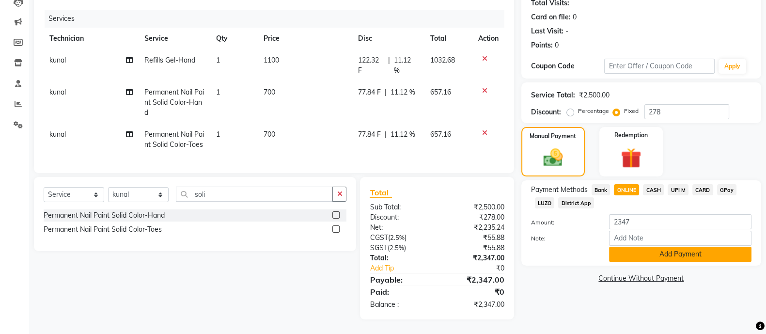
click at [642, 253] on button "Add Payment" at bounding box center [680, 253] width 142 height 15
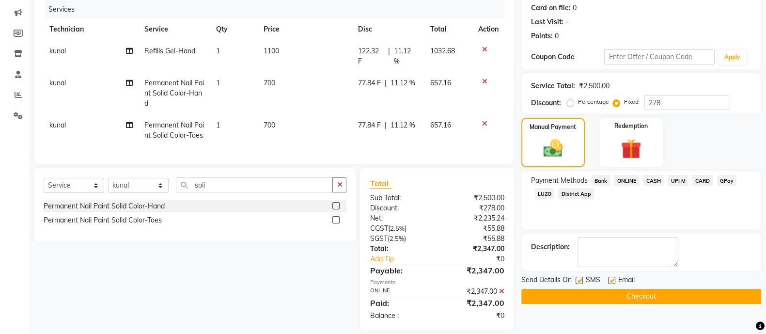
click at [635, 289] on button "Checkout" at bounding box center [641, 296] width 240 height 15
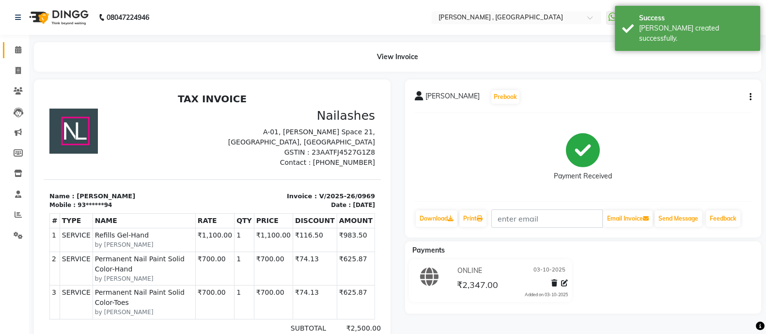
click at [22, 44] on link "Calendar" at bounding box center [14, 50] width 23 height 16
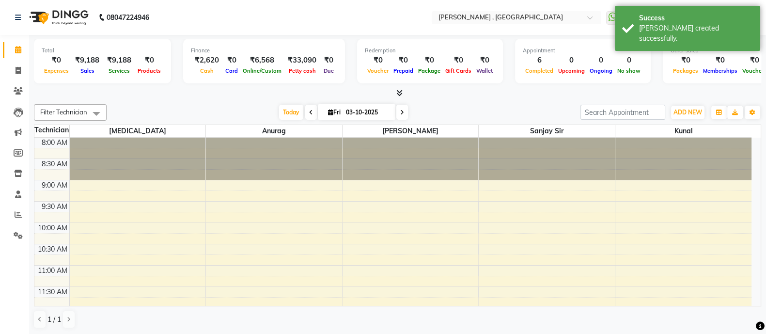
click at [397, 88] on span at bounding box center [397, 93] width 10 height 10
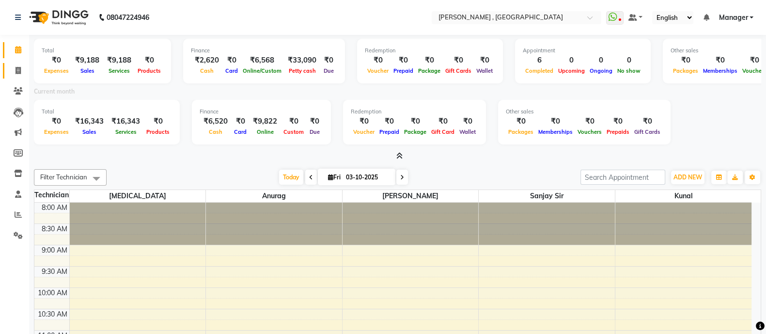
click at [23, 66] on span at bounding box center [18, 70] width 17 height 11
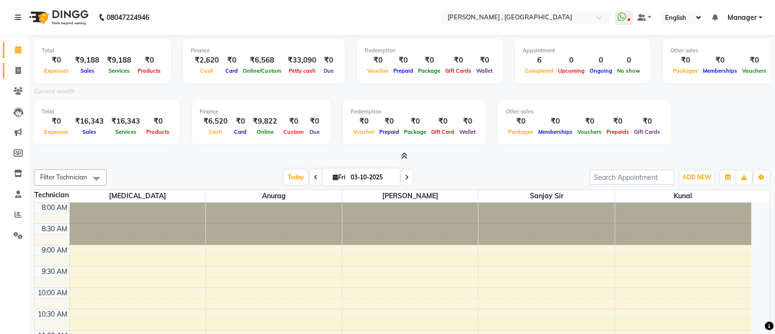
select select "6445"
select select "service"
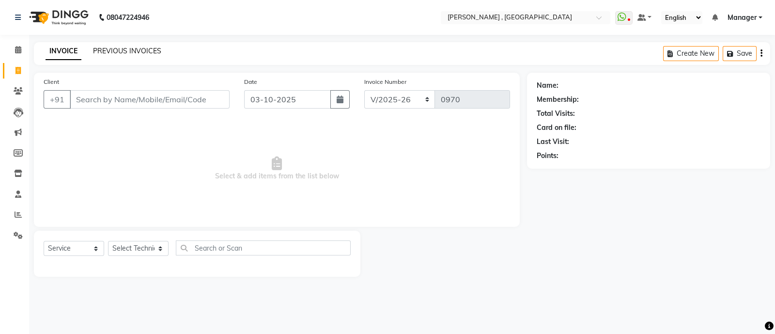
click at [99, 49] on link "PREVIOUS INVOICES" at bounding box center [127, 50] width 68 height 9
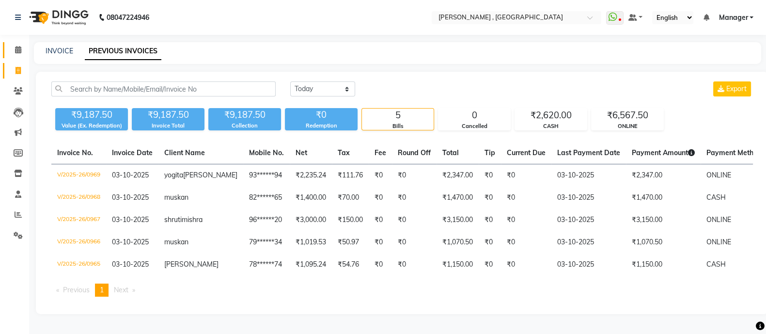
click at [17, 55] on link "Calendar" at bounding box center [14, 50] width 23 height 16
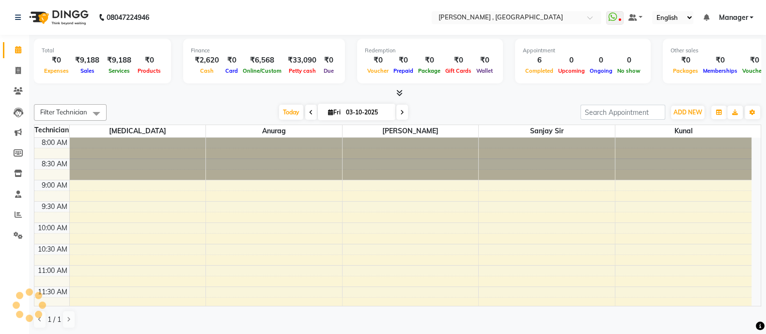
scroll to position [362, 0]
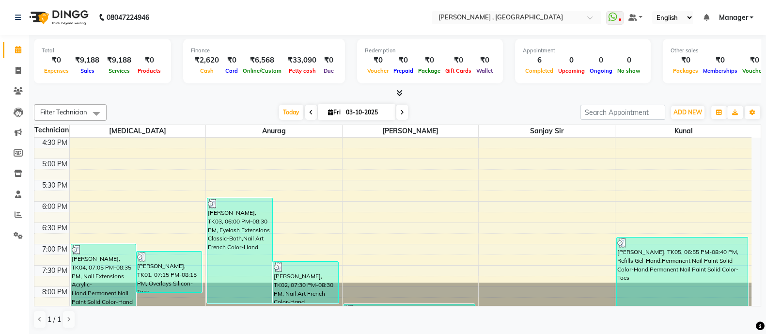
click at [399, 88] on span at bounding box center [397, 93] width 10 height 10
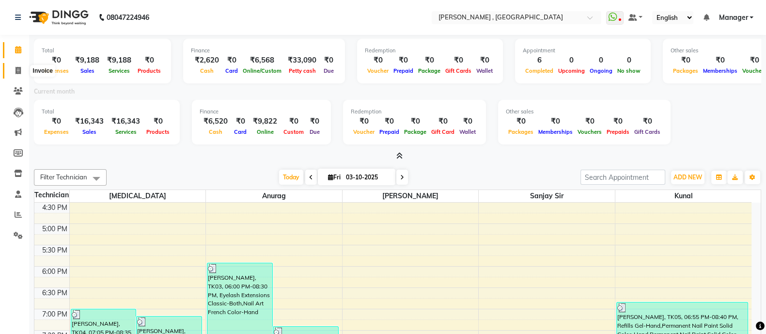
click at [13, 67] on span at bounding box center [18, 70] width 17 height 11
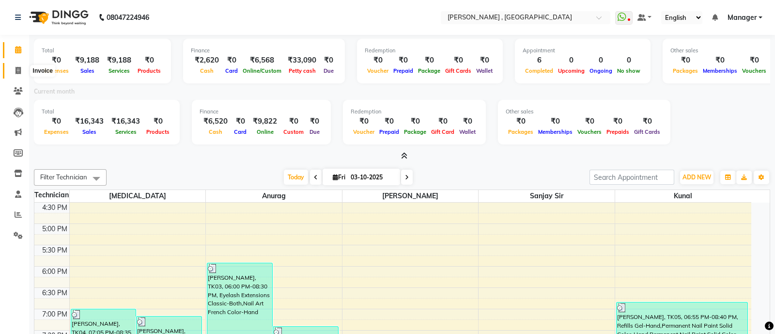
select select "6445"
select select "service"
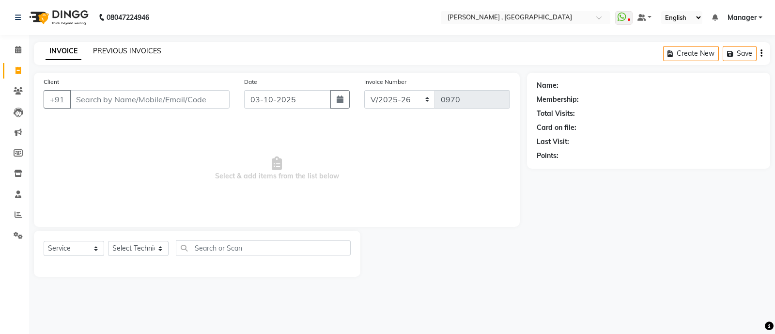
click at [123, 49] on link "PREVIOUS INVOICES" at bounding box center [127, 50] width 68 height 9
